Goal: Task Accomplishment & Management: Manage account settings

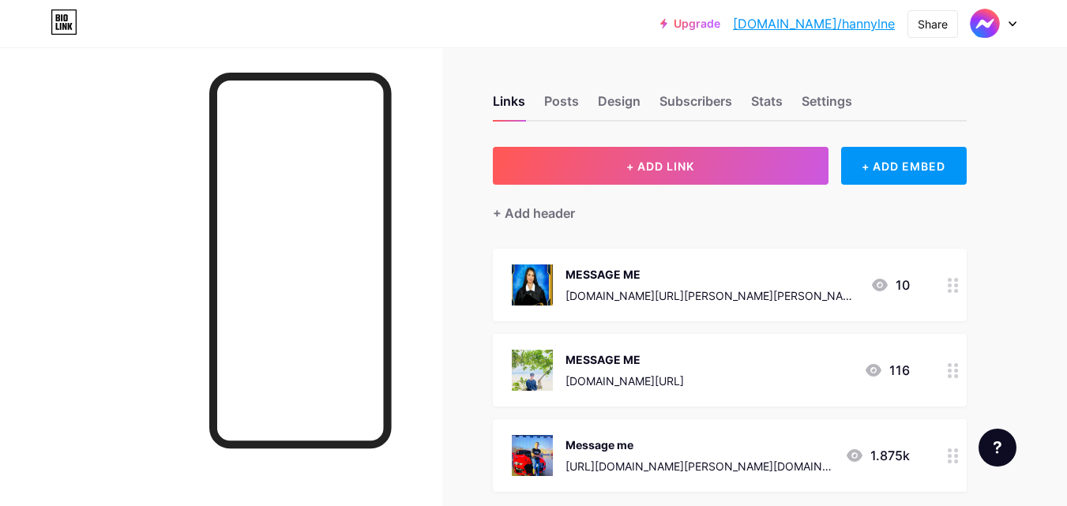
scroll to position [158, 0]
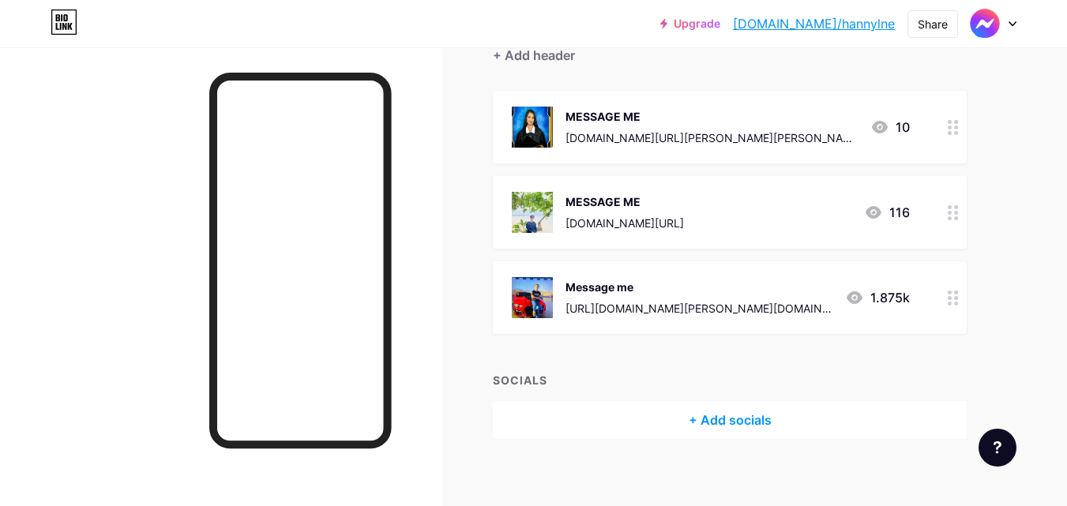
click at [962, 305] on div at bounding box center [953, 297] width 27 height 73
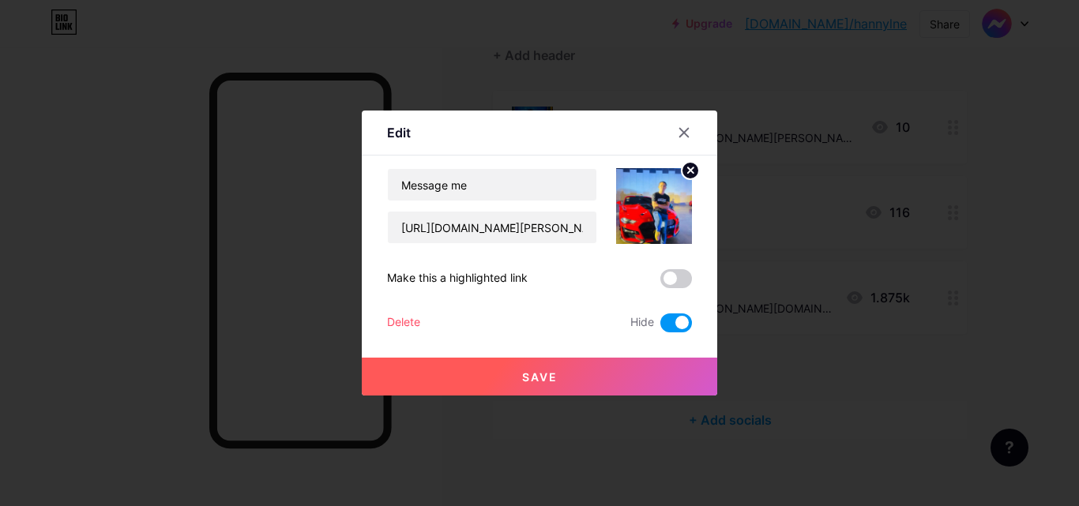
click at [669, 316] on span at bounding box center [676, 323] width 32 height 19
click at [660, 327] on input "checkbox" at bounding box center [660, 327] width 0 height 0
click at [677, 283] on span at bounding box center [676, 278] width 32 height 19
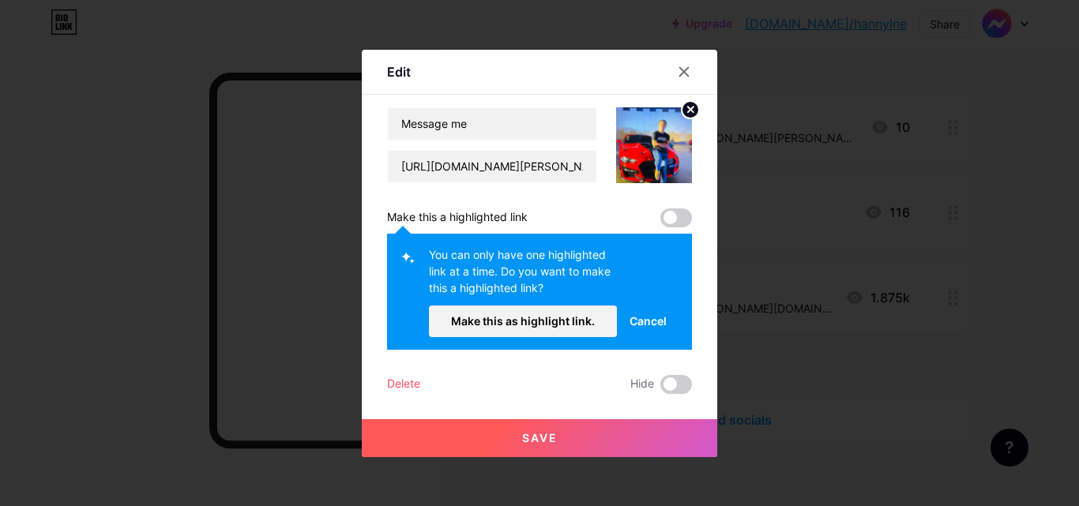
click at [628, 434] on button "Save" at bounding box center [539, 438] width 355 height 38
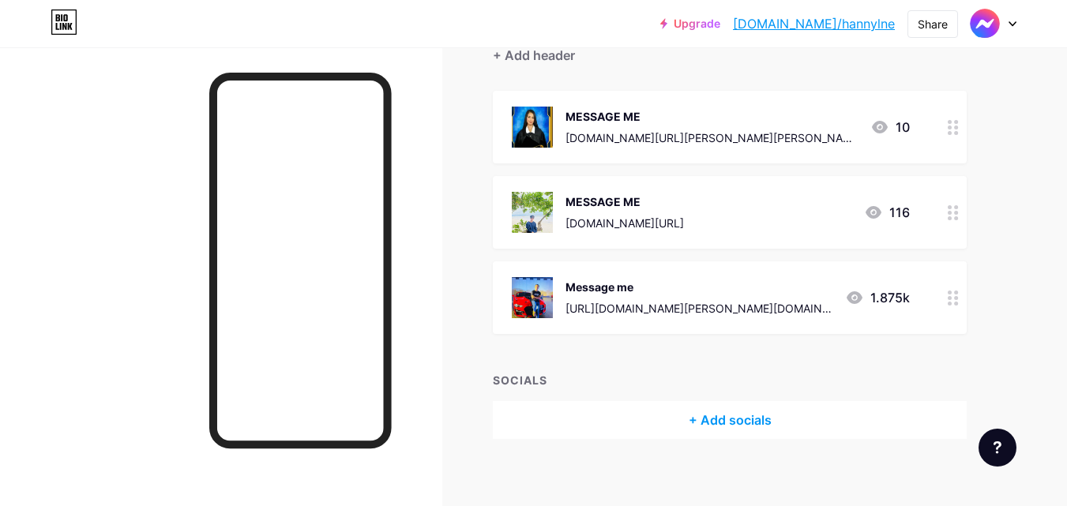
click at [763, 217] on div "MESSAGE ME [DOMAIN_NAME][URL] 116" at bounding box center [711, 212] width 398 height 41
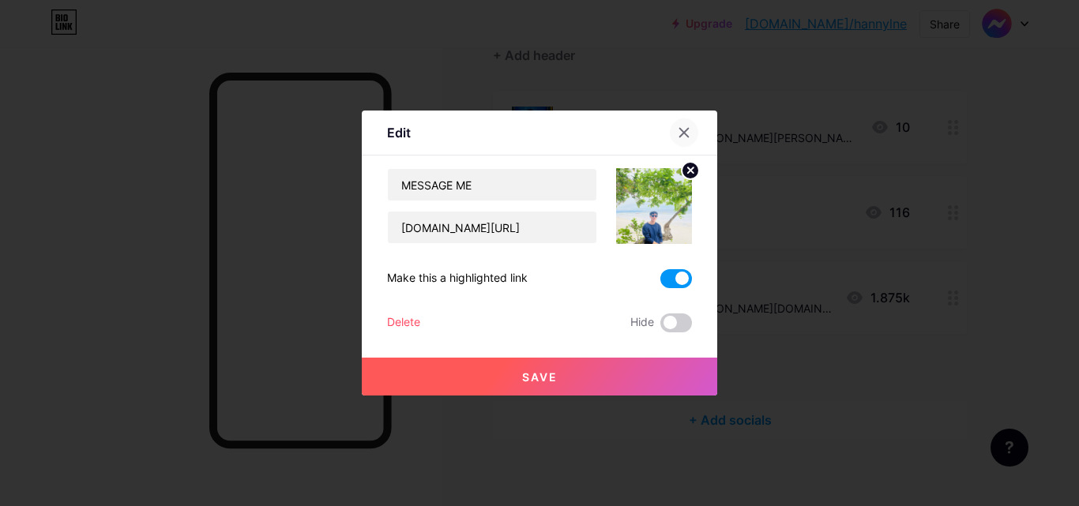
click at [686, 128] on icon at bounding box center [684, 132] width 13 height 13
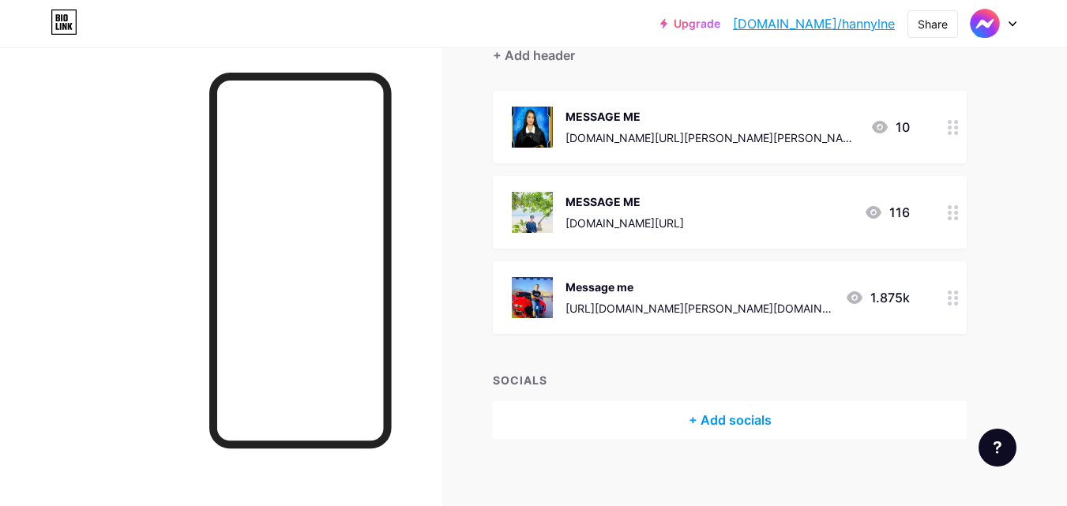
click at [962, 212] on div at bounding box center [953, 212] width 27 height 73
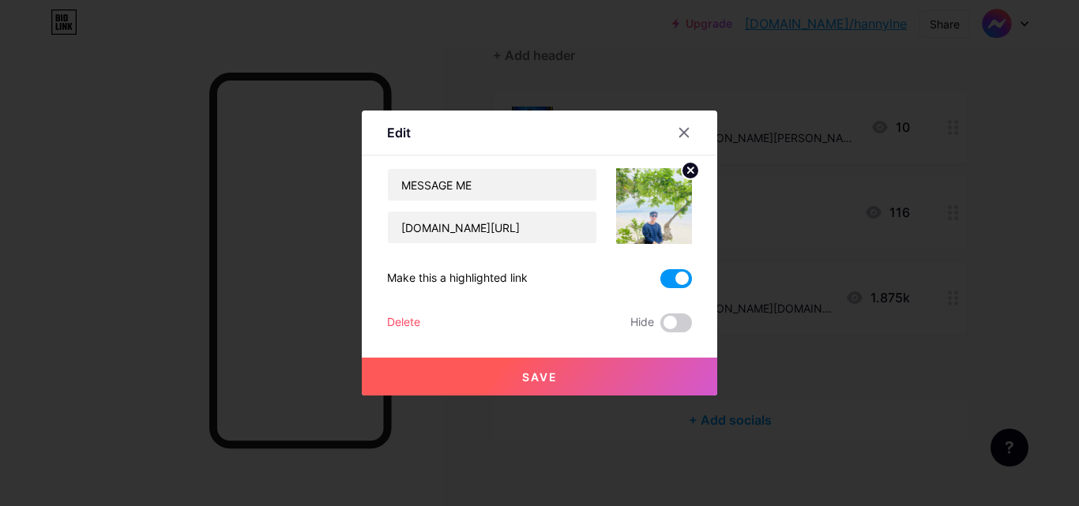
click at [675, 272] on span at bounding box center [676, 278] width 32 height 19
click at [660, 283] on input "checkbox" at bounding box center [660, 283] width 0 height 0
click at [612, 371] on button "Save" at bounding box center [539, 377] width 355 height 38
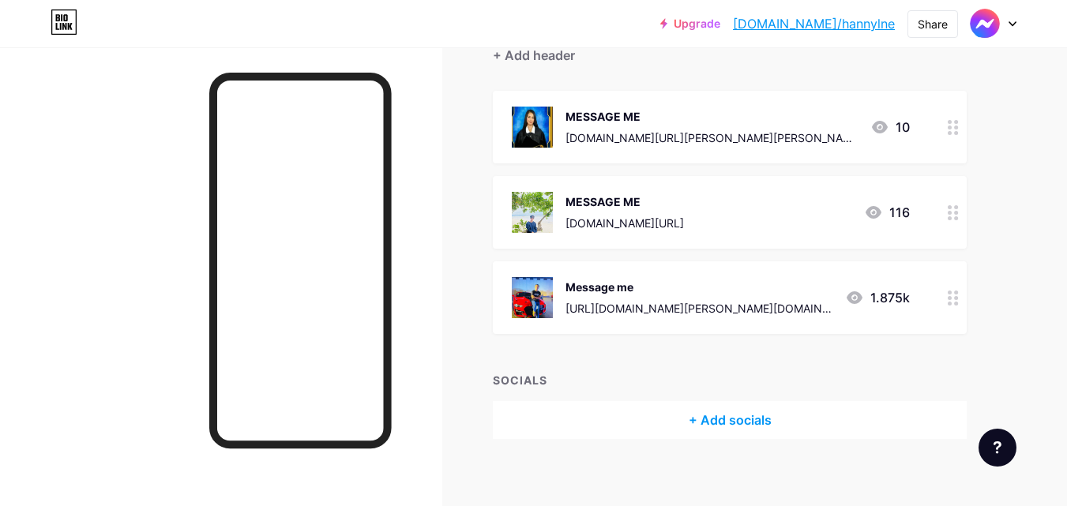
click at [952, 217] on circle at bounding box center [950, 218] width 4 height 4
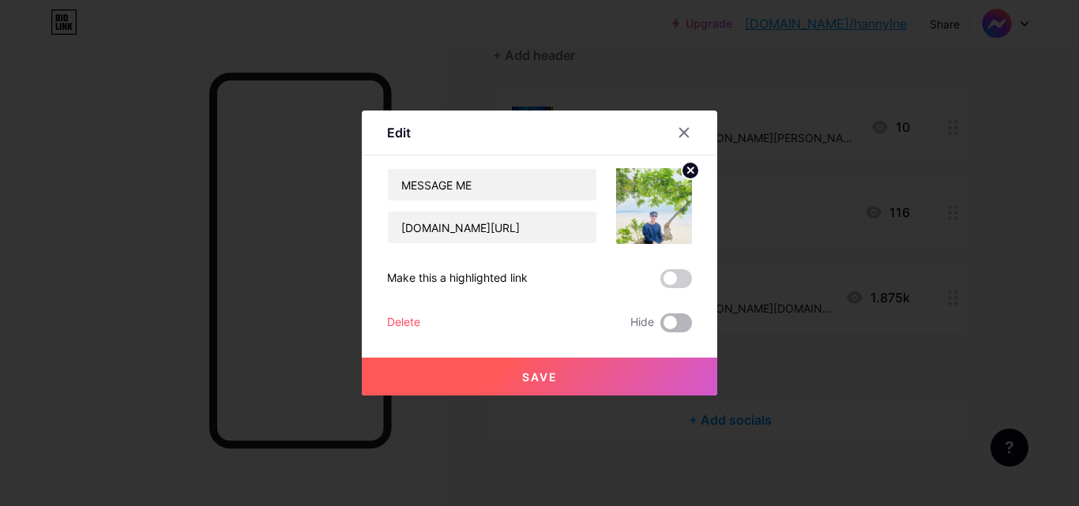
click at [679, 318] on span at bounding box center [676, 323] width 32 height 19
click at [660, 327] on input "checkbox" at bounding box center [660, 327] width 0 height 0
click at [628, 374] on button "Save" at bounding box center [539, 377] width 355 height 38
